Goal: Information Seeking & Learning: Check status

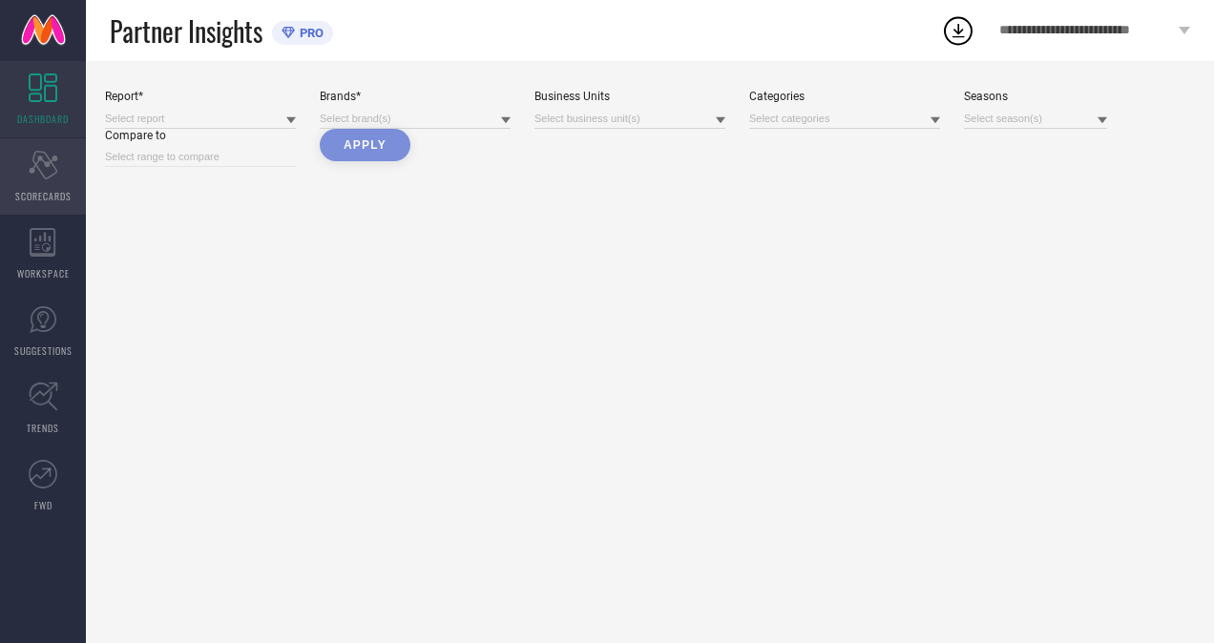
click at [63, 182] on div "Scorecard SCORECARDS" at bounding box center [43, 176] width 86 height 76
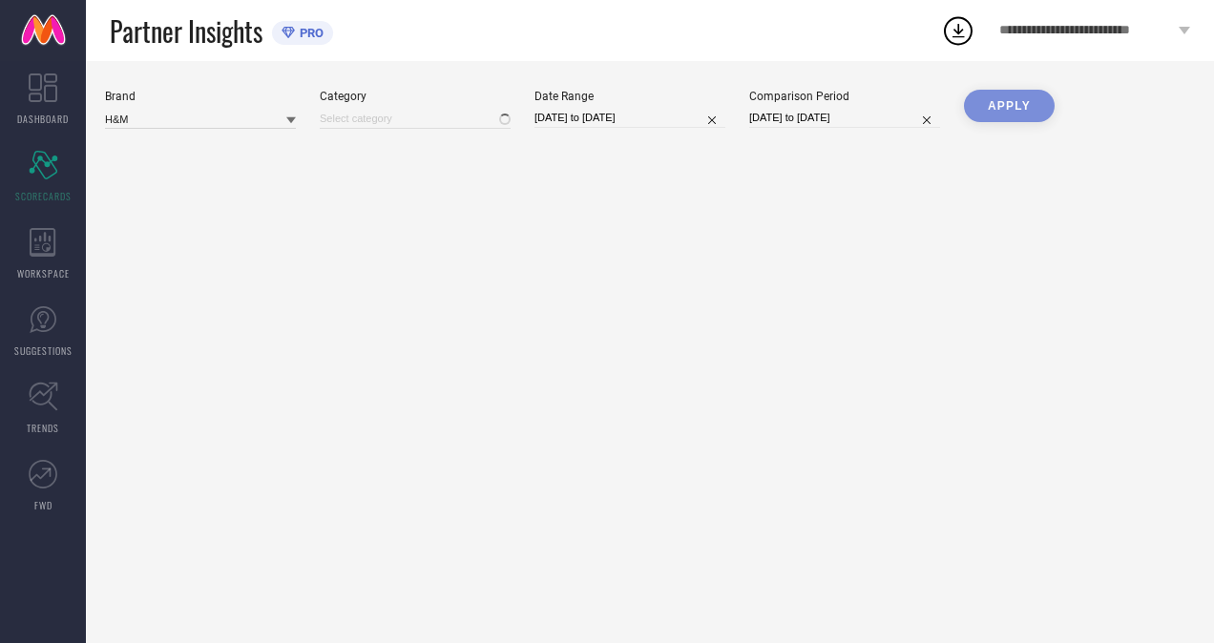
type input "All"
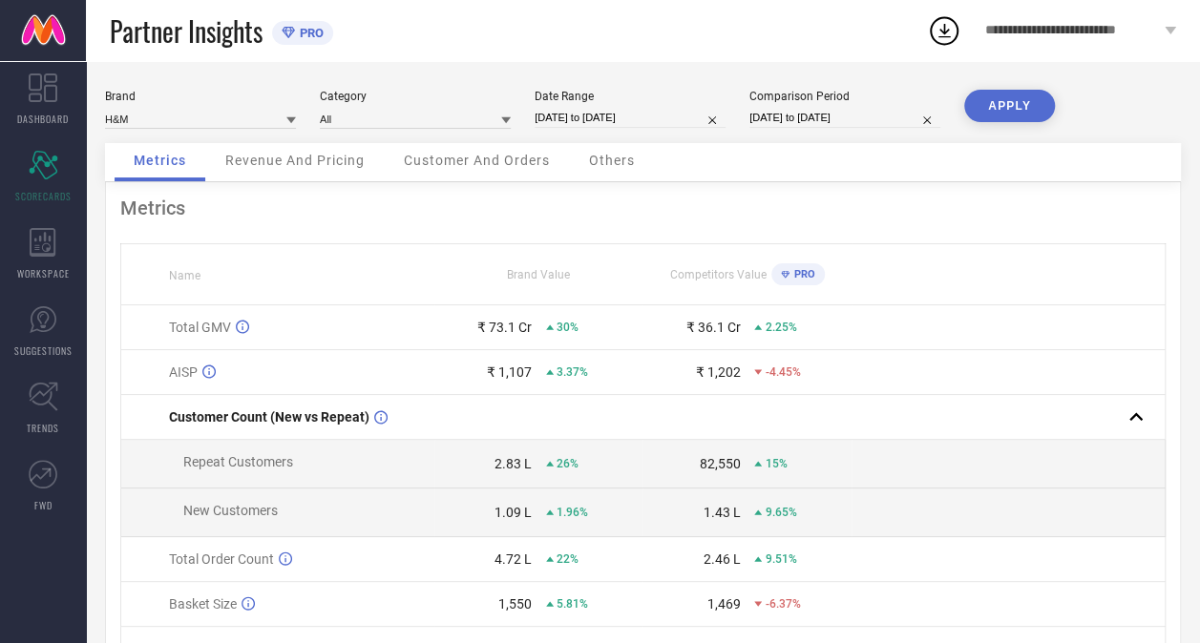
select select "6"
select select "2025"
select select "7"
select select "2025"
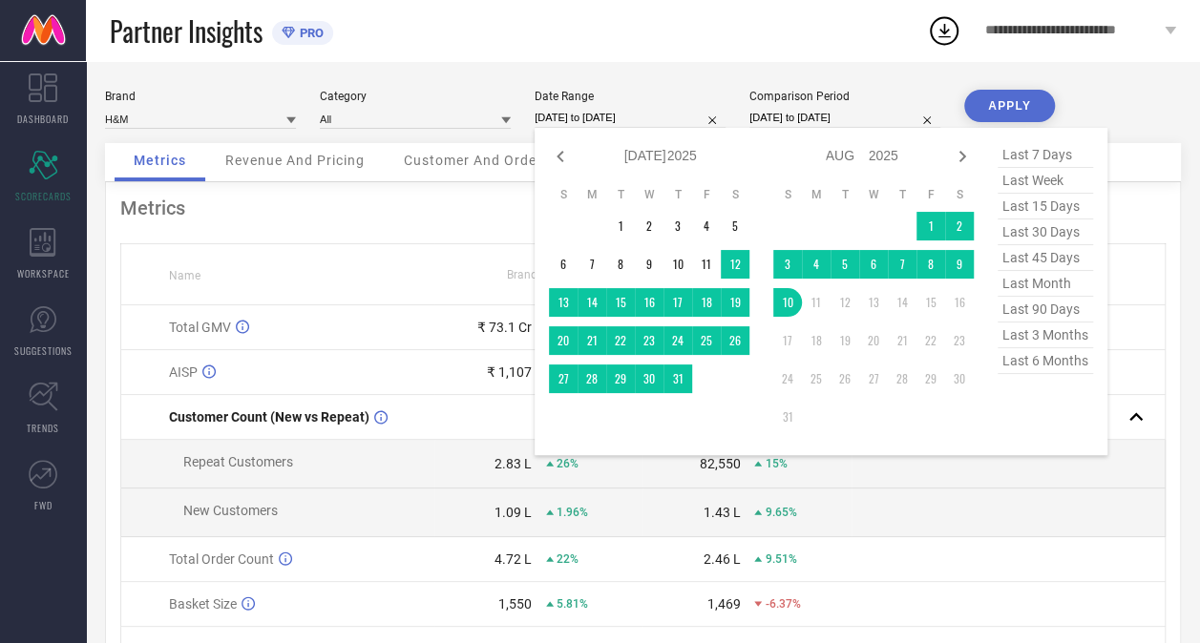
click at [662, 113] on input "[DATE] to [DATE]" at bounding box center [629, 118] width 191 height 20
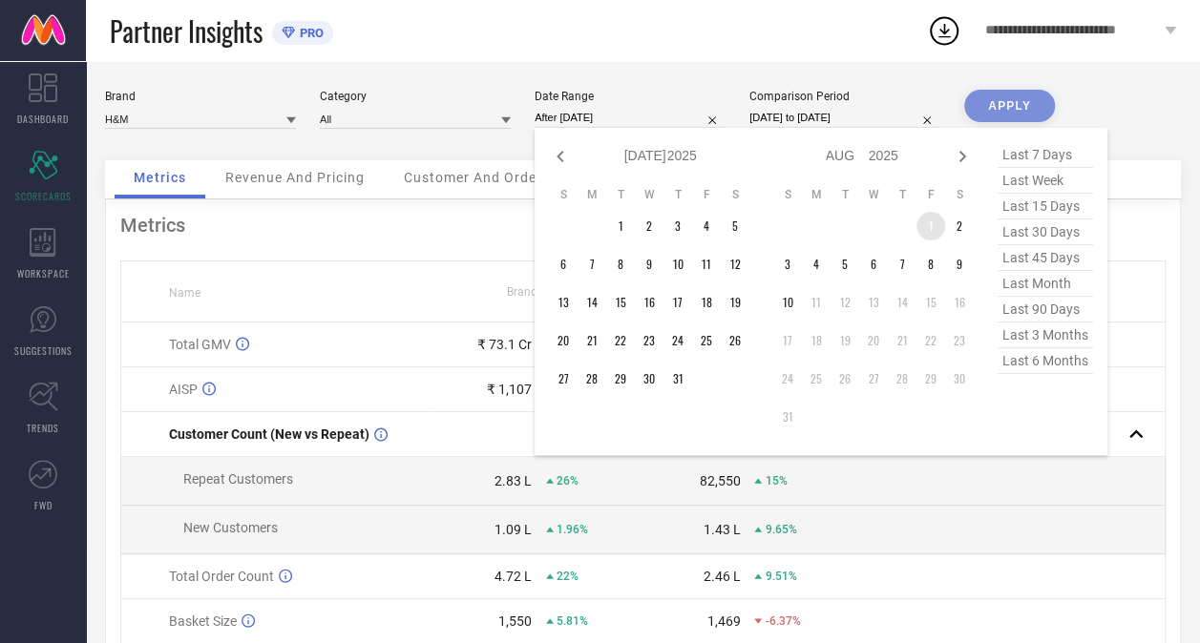
click at [924, 222] on td "1" at bounding box center [930, 226] width 29 height 29
type input "[DATE] to [DATE]"
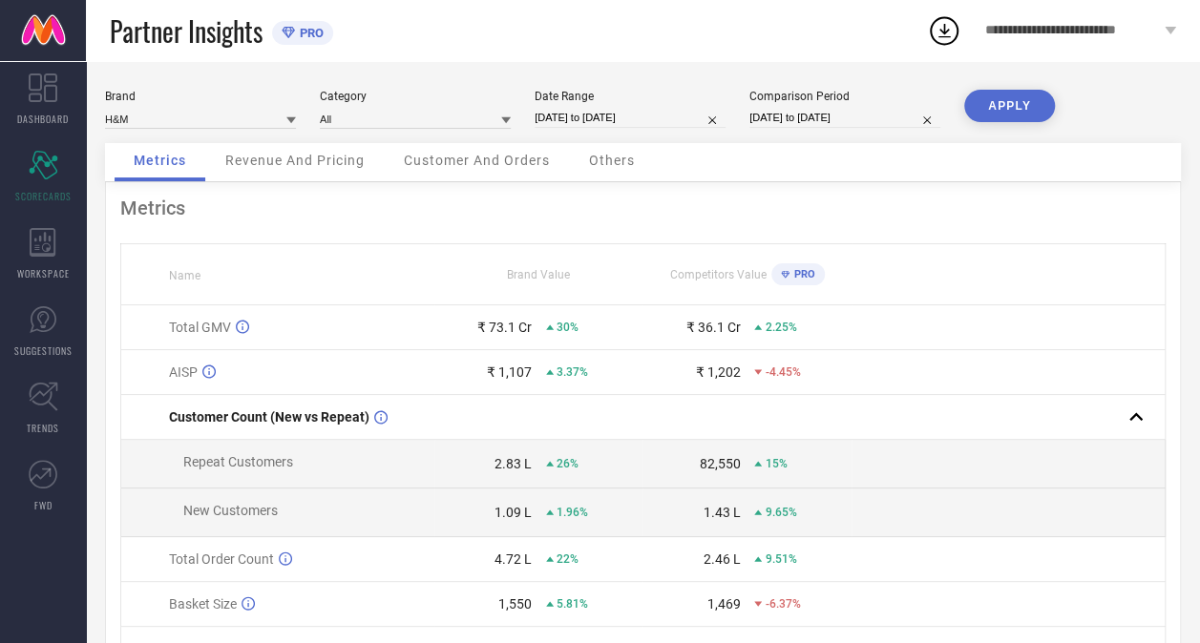
click at [620, 118] on input "[DATE] to [DATE]" at bounding box center [629, 118] width 191 height 20
select select "7"
select select "2025"
select select "8"
select select "2025"
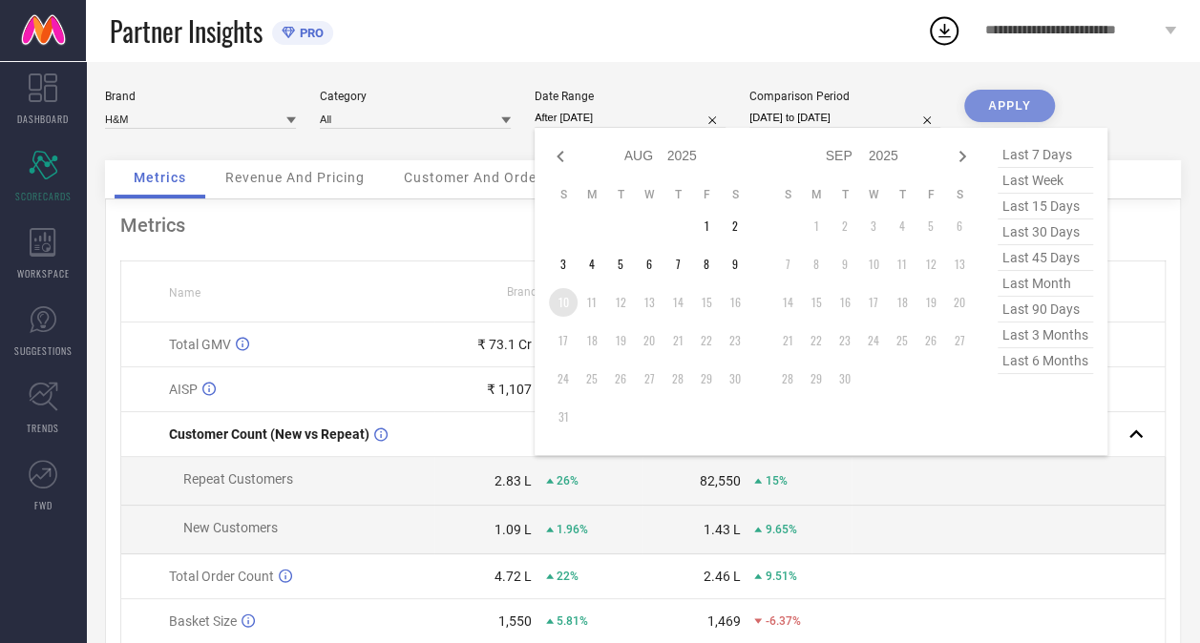
click at [557, 303] on td "10" at bounding box center [563, 302] width 29 height 29
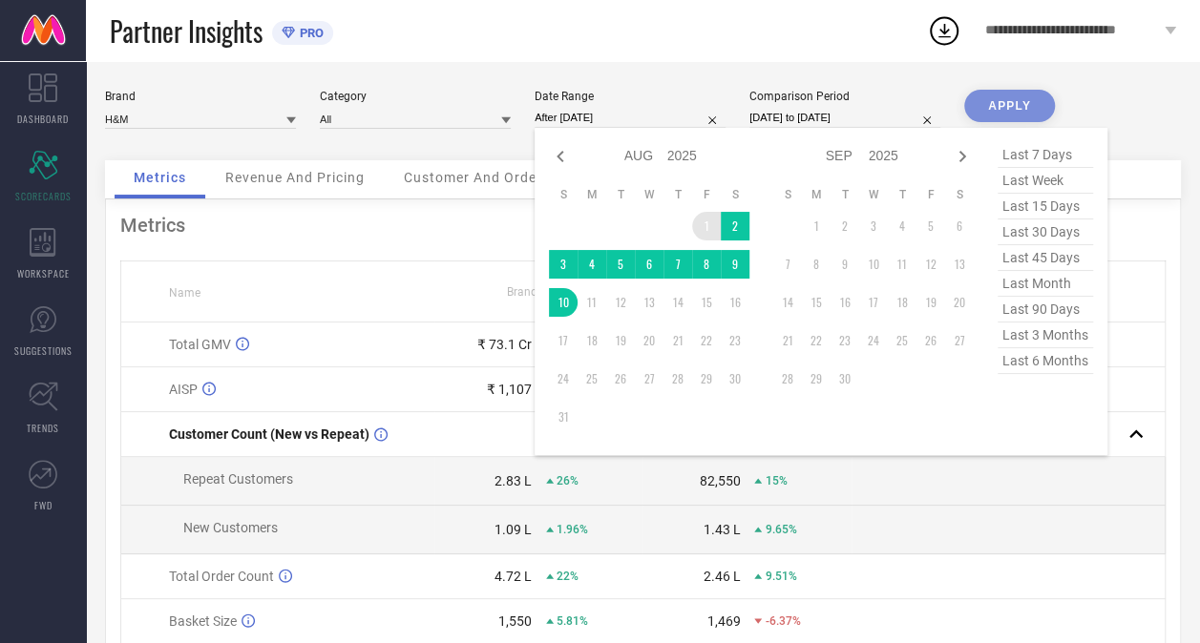
type input "[DATE] to [DATE]"
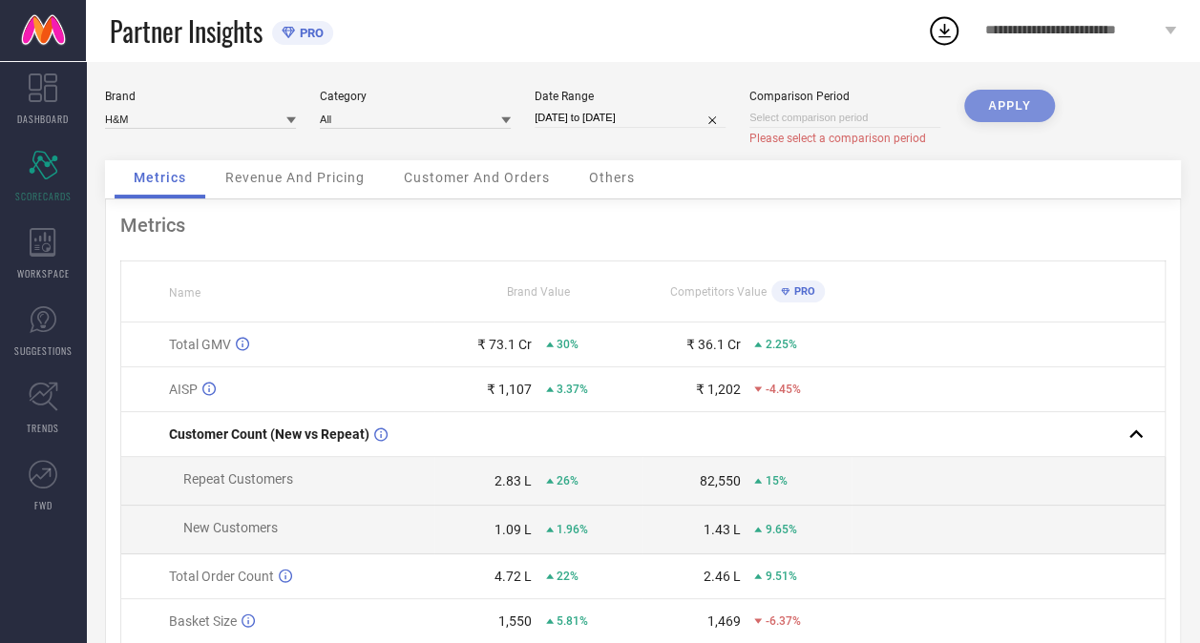
select select "7"
select select "2025"
select select "8"
select select "2025"
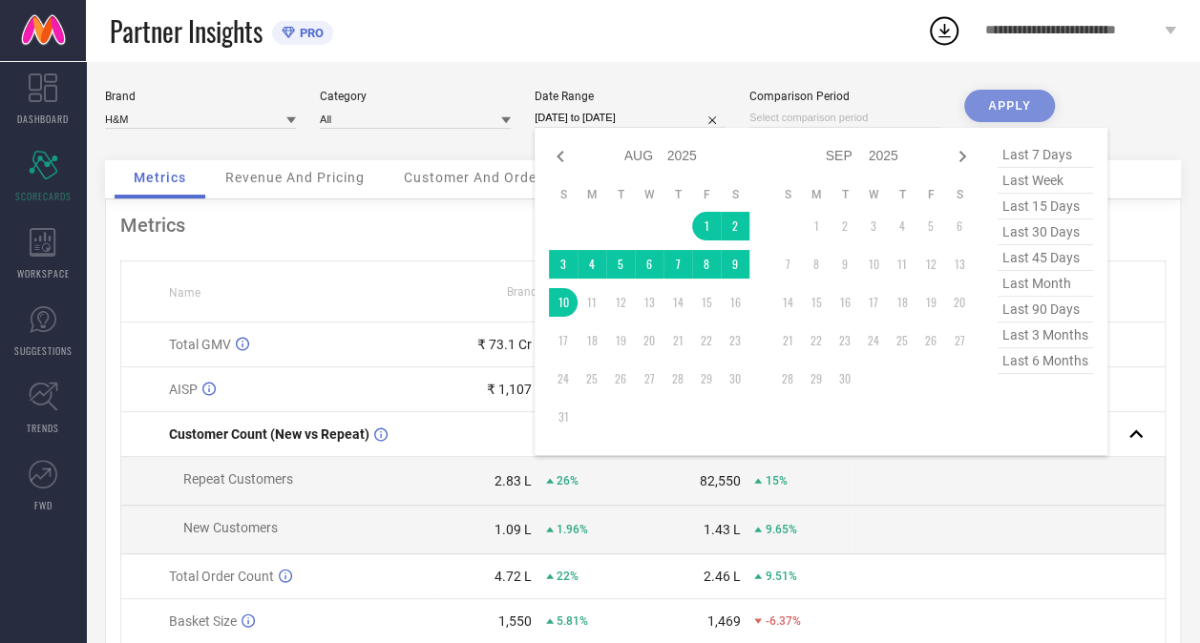
click at [672, 122] on input "[DATE] to [DATE]" at bounding box center [629, 118] width 191 height 20
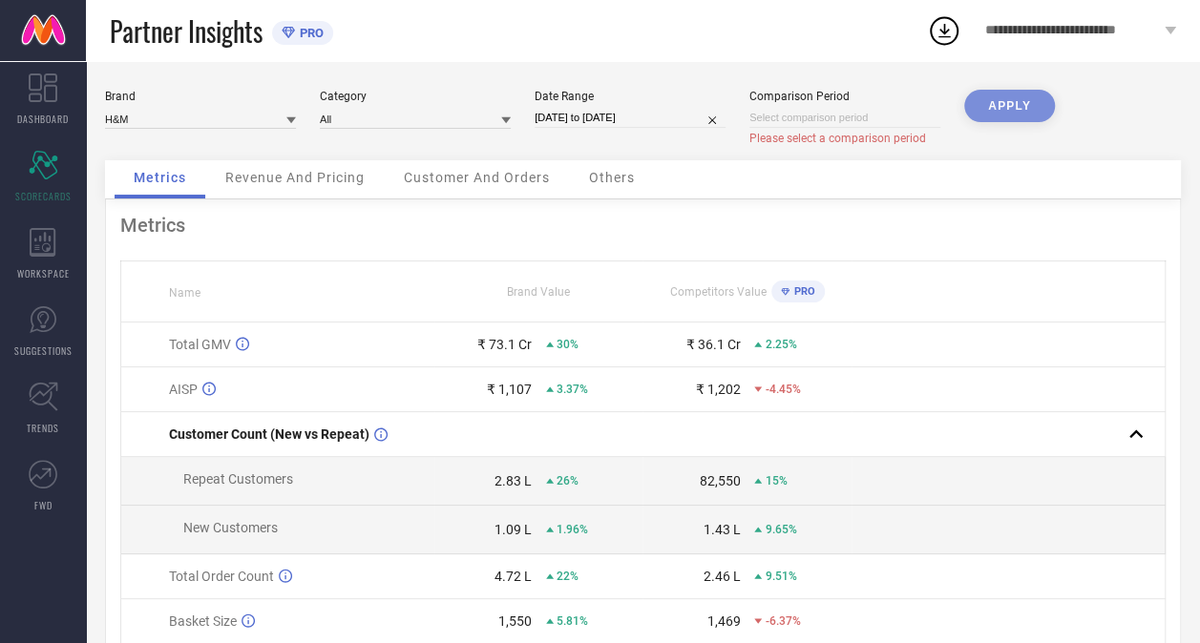
click at [658, 50] on div "Partner Insights PRO" at bounding box center [518, 30] width 817 height 61
select select "7"
select select "2025"
select select "8"
select select "2025"
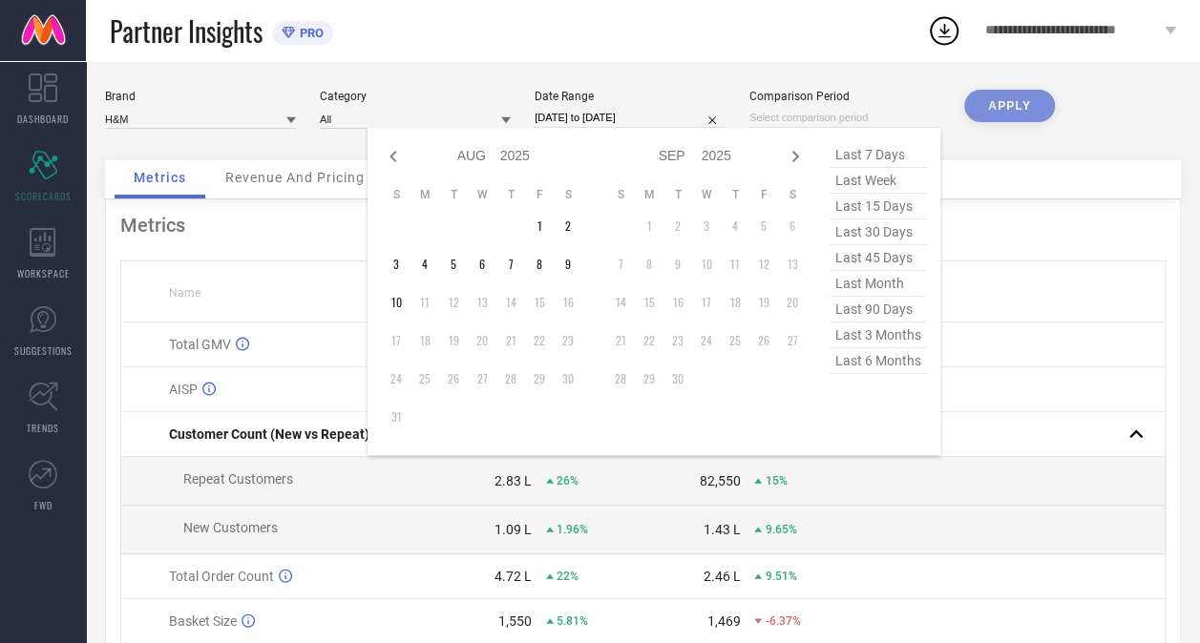
click at [817, 119] on input at bounding box center [844, 118] width 191 height 20
click at [538, 223] on td "1" at bounding box center [539, 226] width 29 height 29
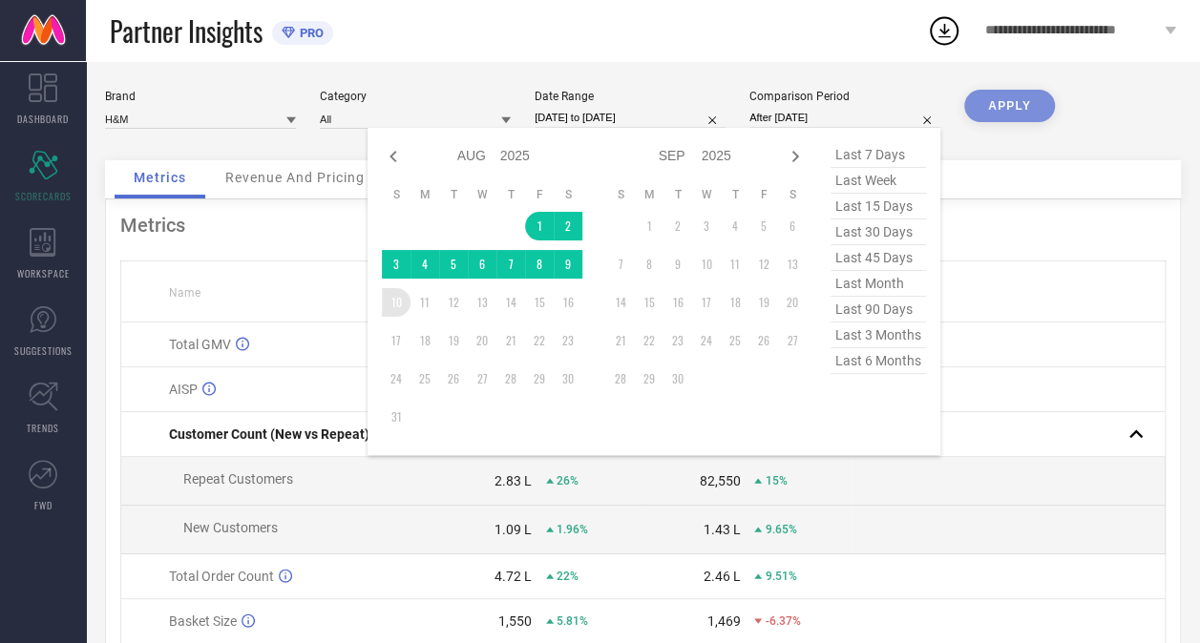
type input "[DATE] to [DATE]"
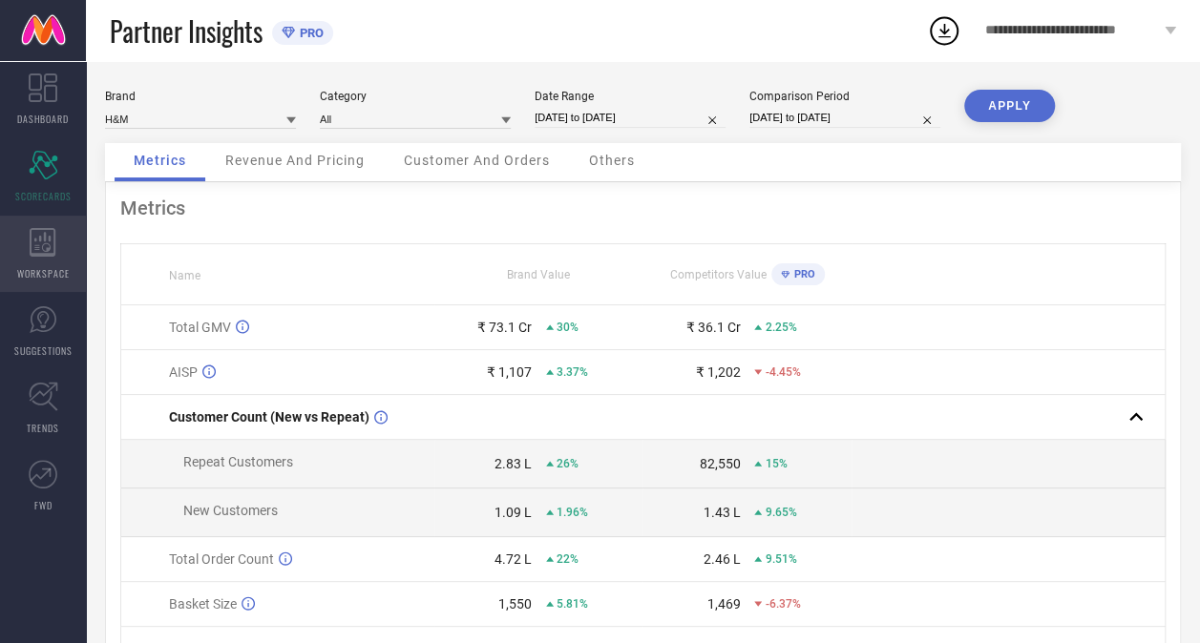
click at [36, 291] on div "WORKSPACE" at bounding box center [43, 254] width 86 height 76
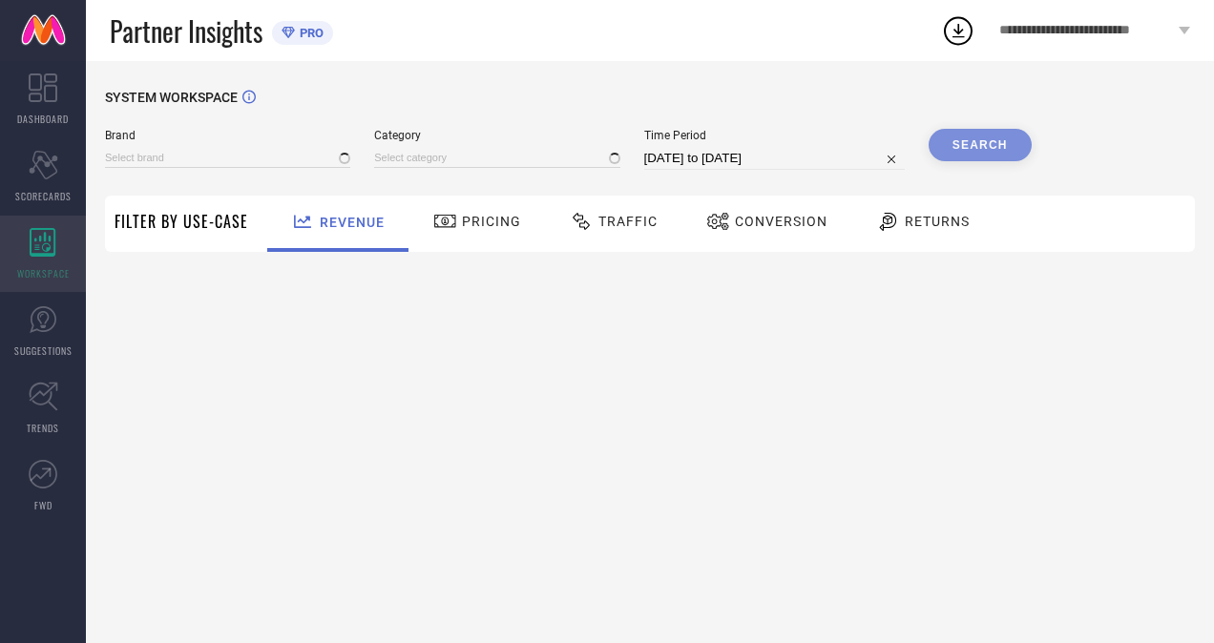
type input "H&M"
type input "All"
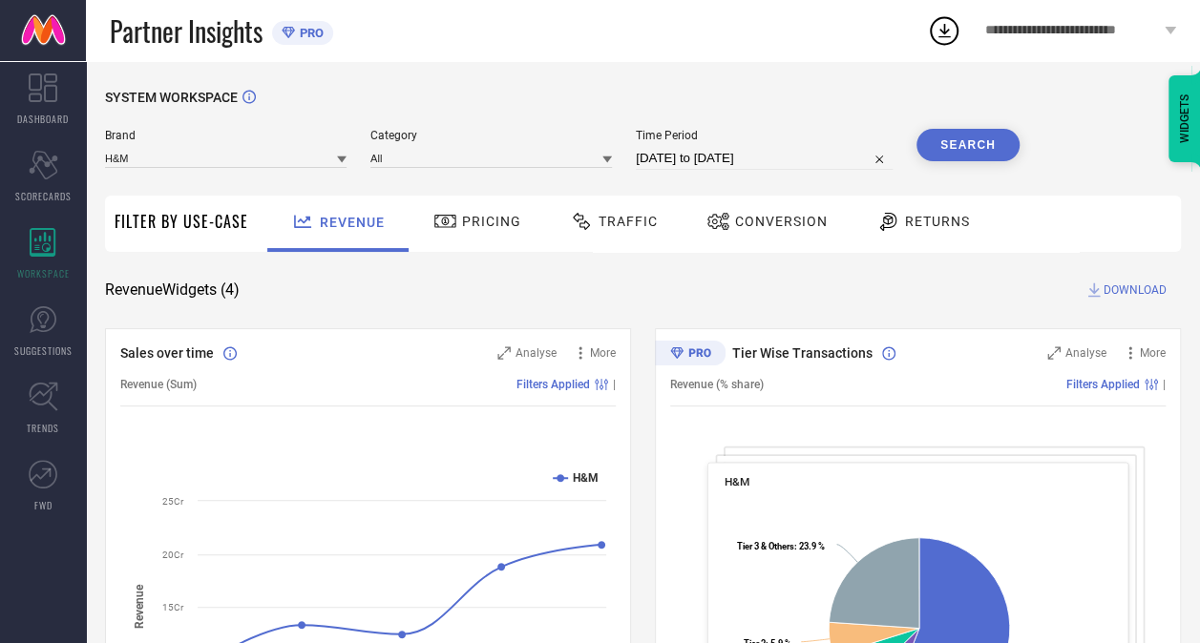
select select "6"
select select "2025"
select select "7"
select select "2025"
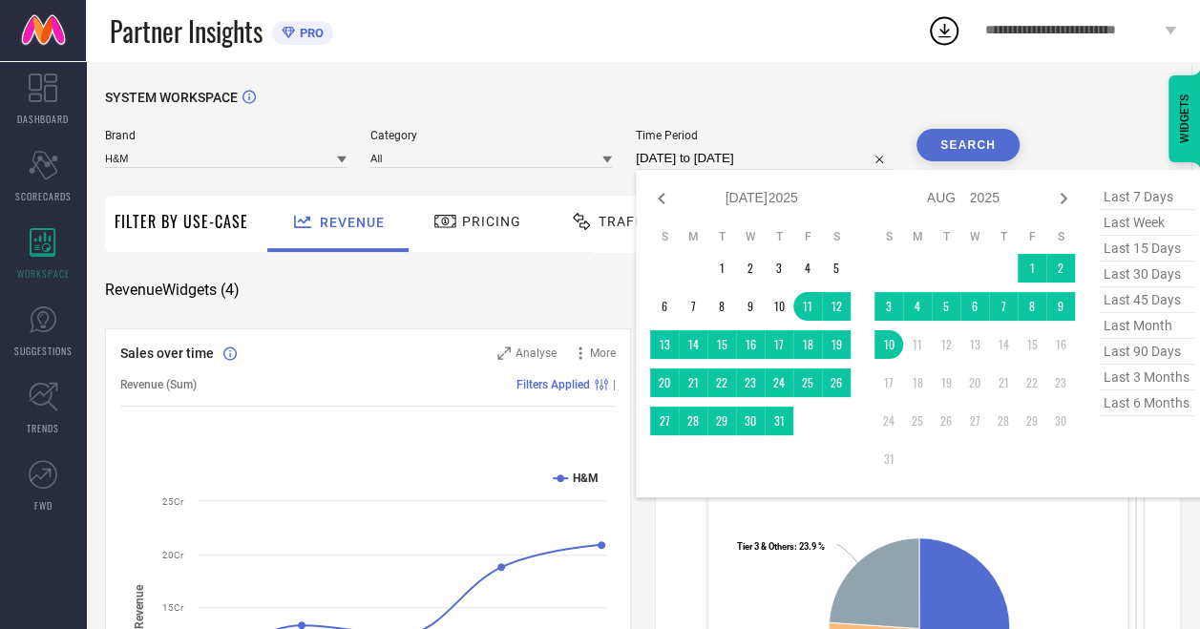
click at [781, 160] on input "[DATE] to [DATE]" at bounding box center [764, 158] width 257 height 23
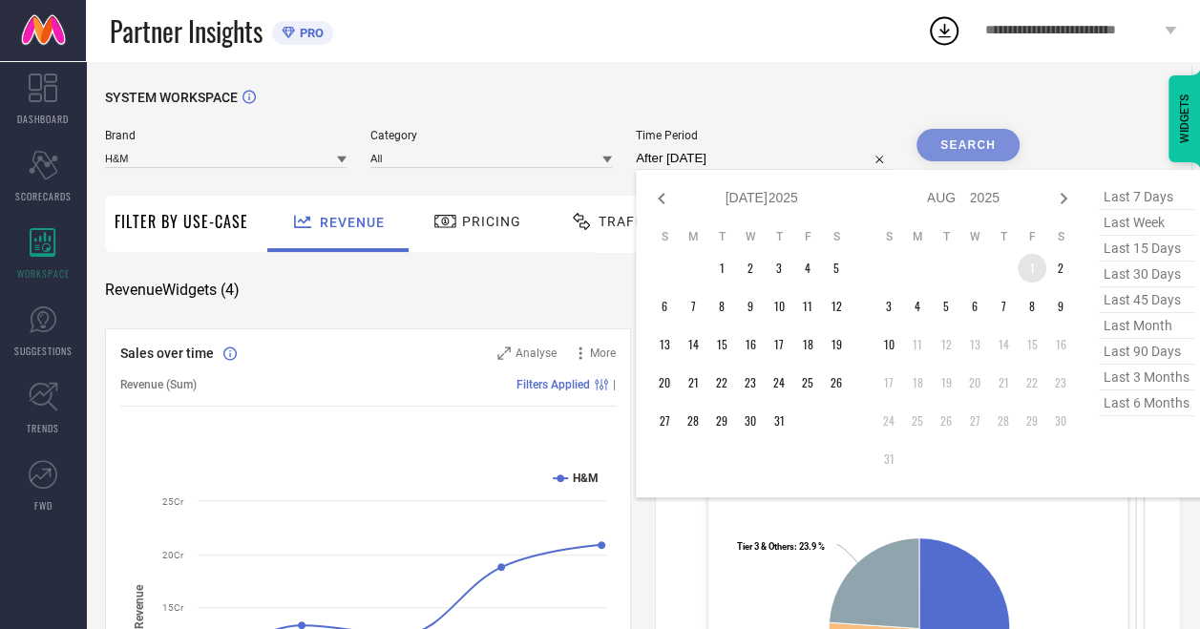
click at [1020, 259] on table "S M T W T F S 1 2 3 4 5 6 7 8 9 10 11 12 13 14 15 16 17 18 19 20 21 22 23 24 25…" at bounding box center [974, 350] width 200 height 263
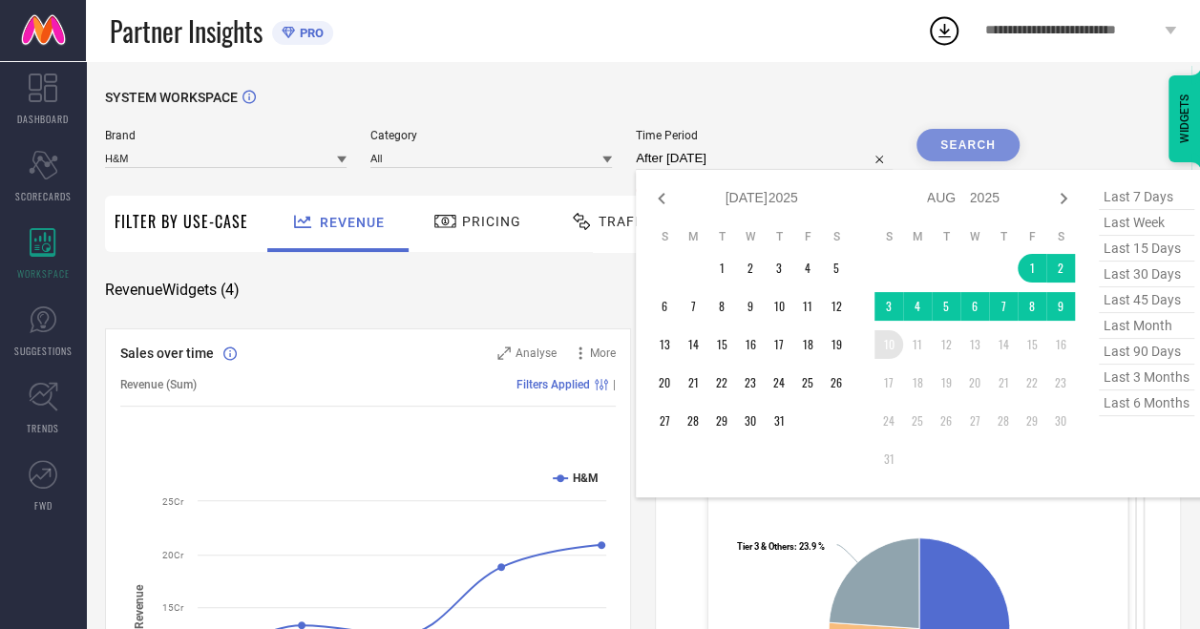
type input "[DATE] to [DATE]"
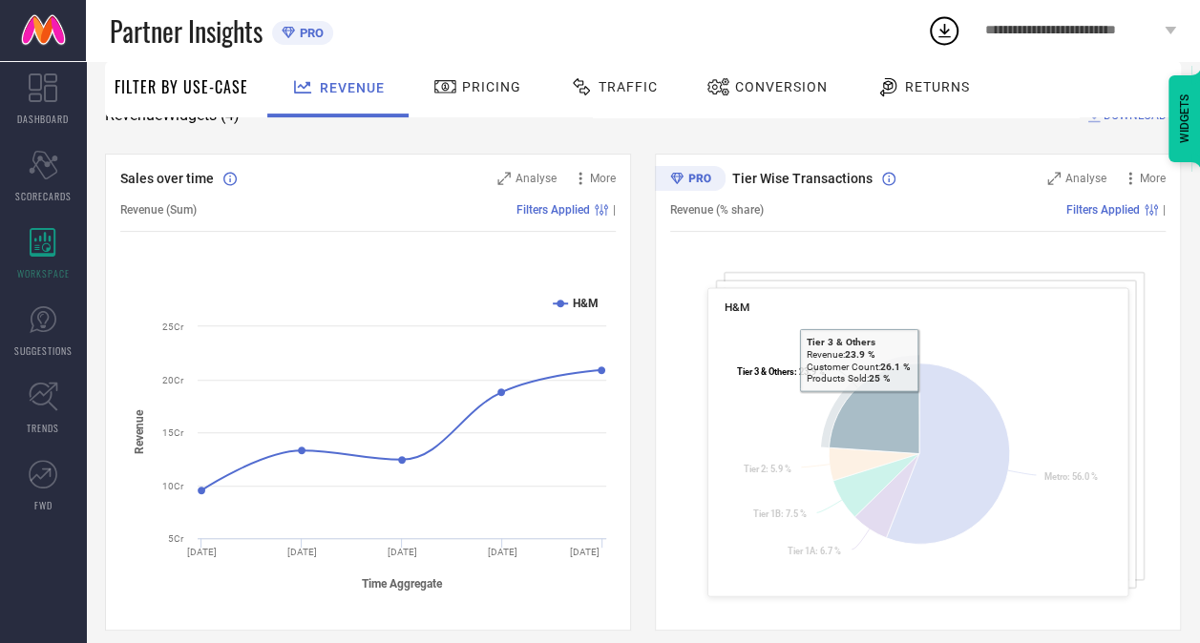
scroll to position [198, 0]
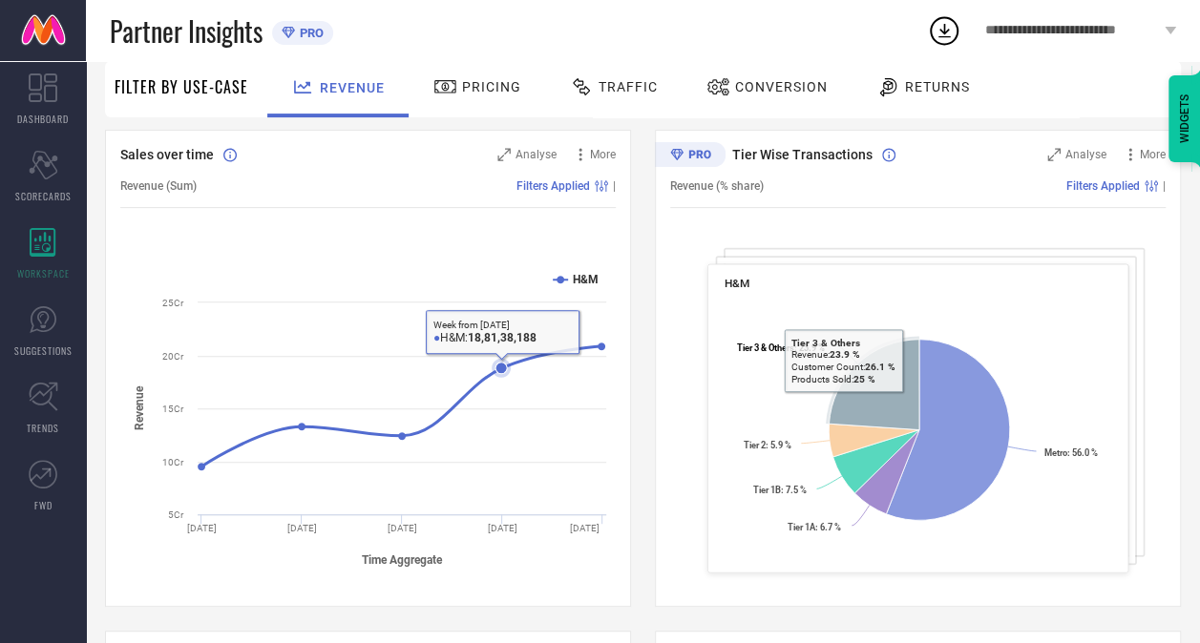
click at [504, 461] on rect at bounding box center [367, 419] width 495 height 324
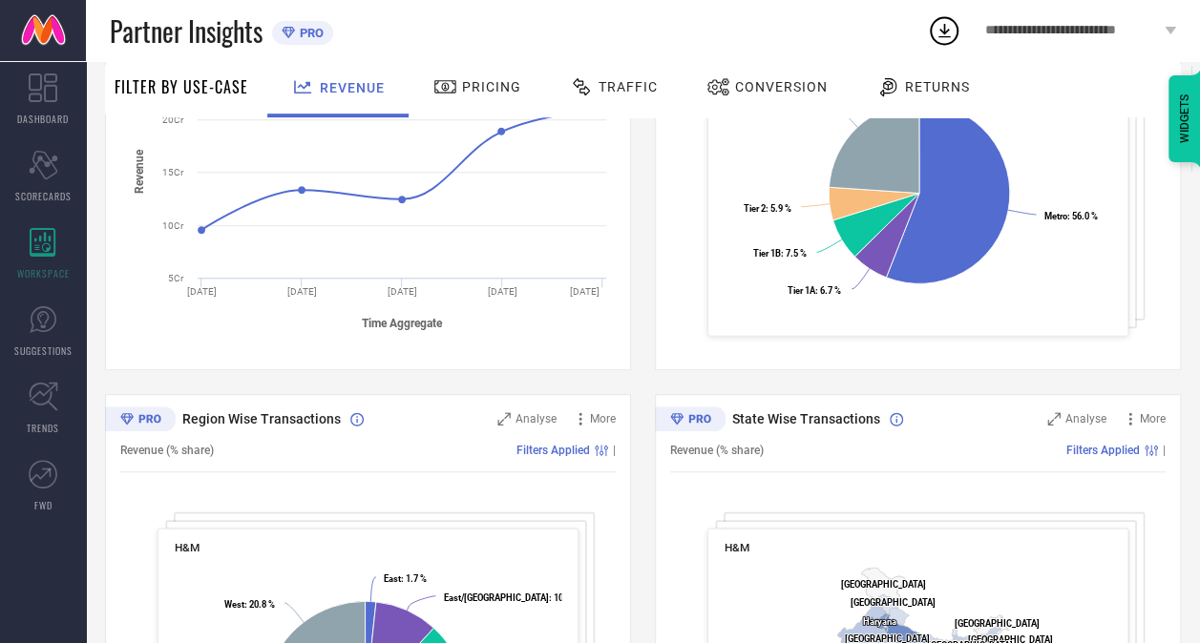
scroll to position [693, 0]
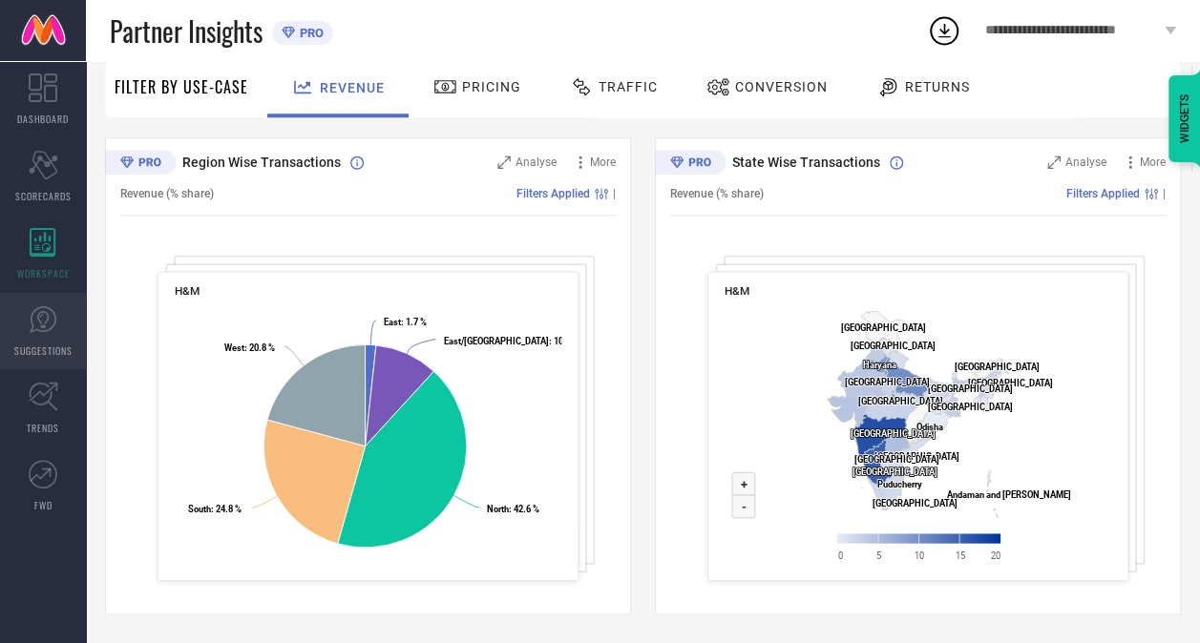
click at [68, 330] on link "SUGGESTIONS" at bounding box center [43, 331] width 86 height 76
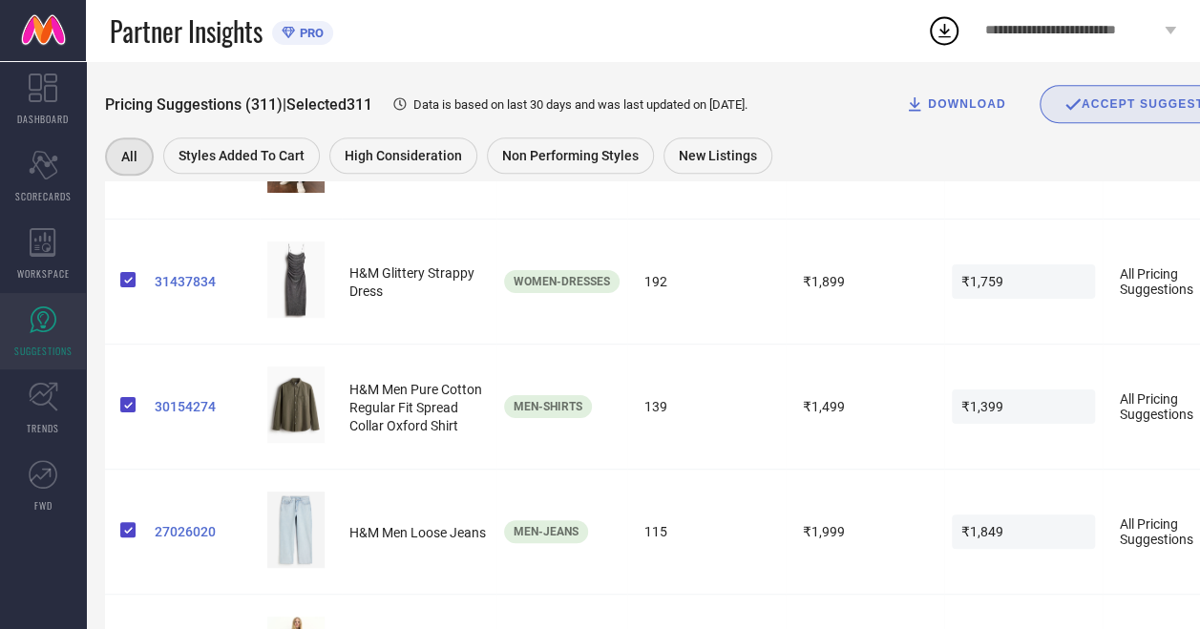
scroll to position [541, 0]
click at [31, 253] on icon at bounding box center [43, 242] width 26 height 29
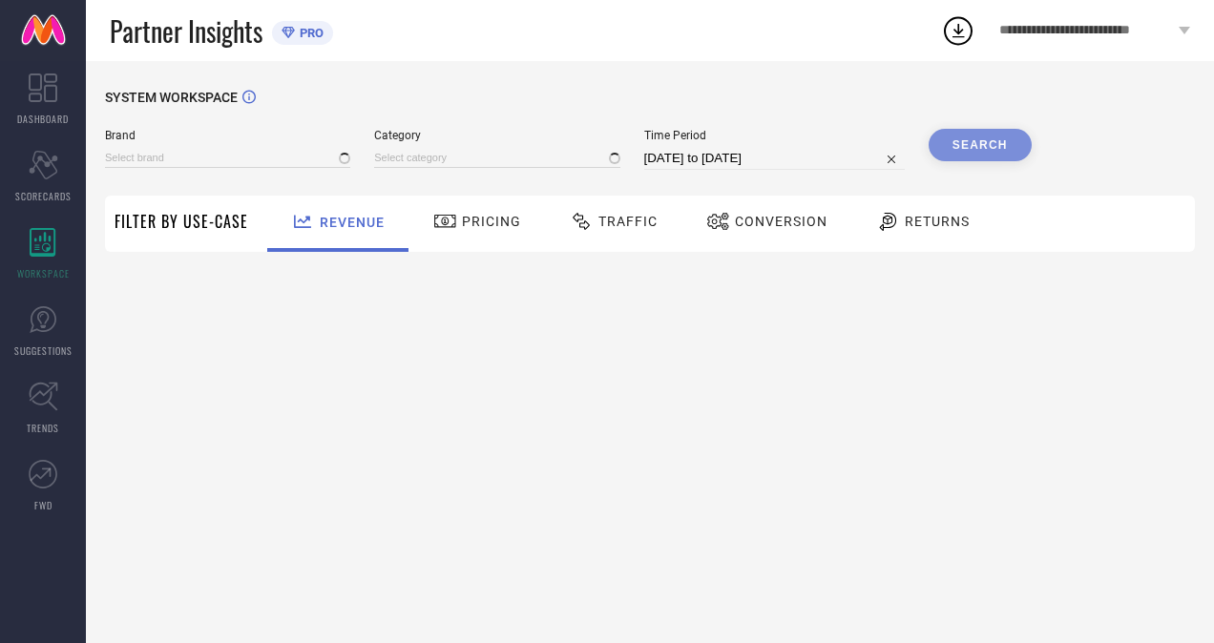
type input "H&M"
type input "All"
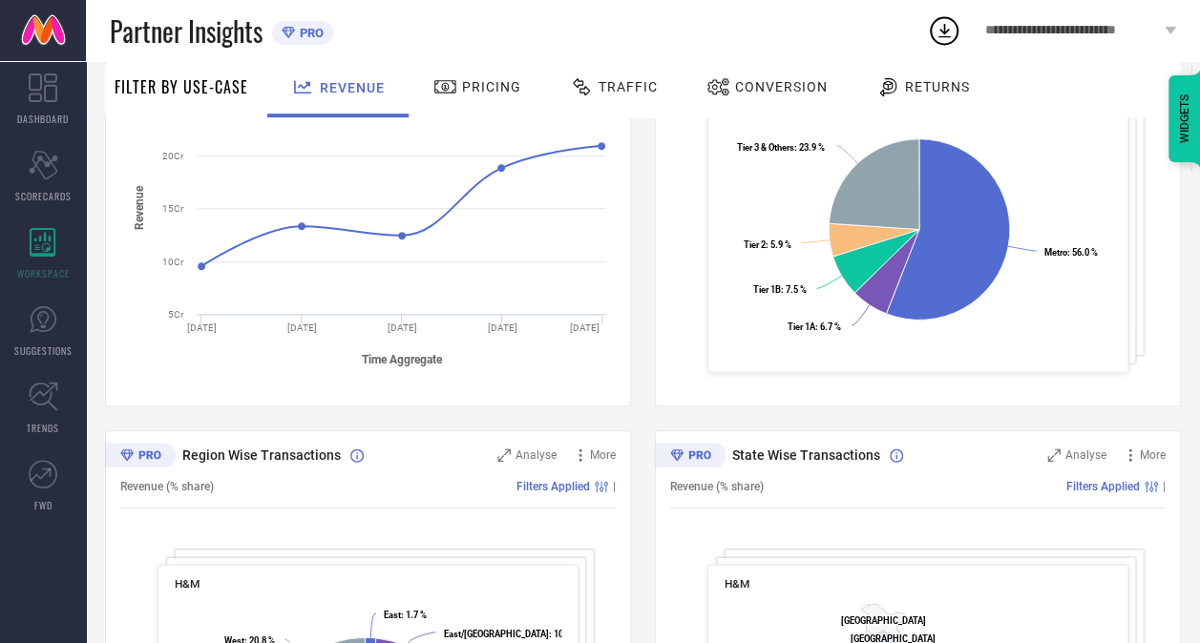
scroll to position [243, 0]
